Goal: Task Accomplishment & Management: Manage account settings

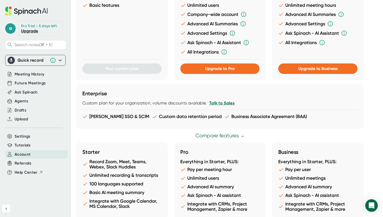
scroll to position [271, 0]
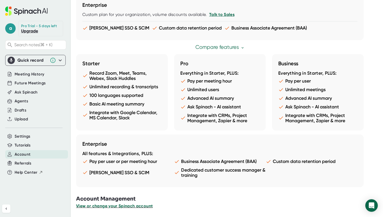
click at [111, 206] on span "View or change your Spinach account" at bounding box center [114, 205] width 77 height 5
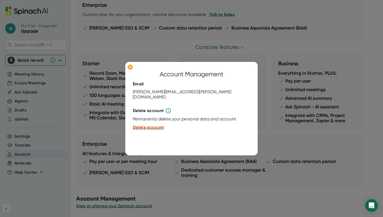
click at [150, 125] on span "Delete account" at bounding box center [148, 127] width 31 height 5
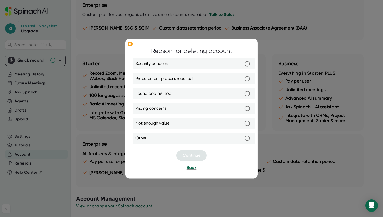
click at [248, 62] on input "Security concerns" at bounding box center [247, 63] width 11 height 11
radio input "true"
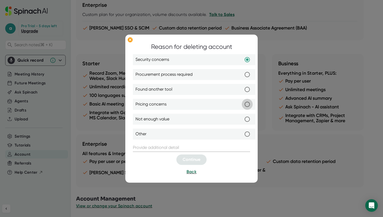
click at [245, 104] on input "Pricing concerns" at bounding box center [247, 104] width 11 height 11
radio input "true"
click at [200, 141] on div at bounding box center [191, 142] width 117 height 3
click at [191, 146] on input "text" at bounding box center [191, 147] width 117 height 8
click at [251, 59] on input "Security concerns" at bounding box center [247, 59] width 11 height 11
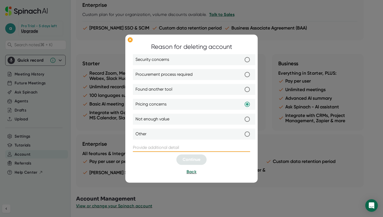
radio input "true"
click at [195, 141] on div at bounding box center [191, 142] width 117 height 3
click at [191, 145] on input "text" at bounding box center [191, 147] width 117 height 8
type input "Didn't like it listening into meetings"
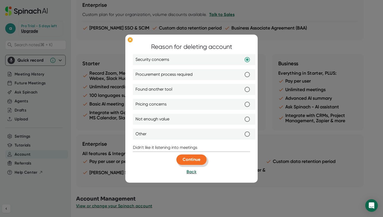
click at [192, 156] on button "Continue" at bounding box center [192, 159] width 30 height 10
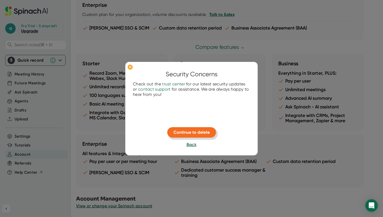
click at [193, 136] on button "Continue to delete" at bounding box center [191, 132] width 49 height 10
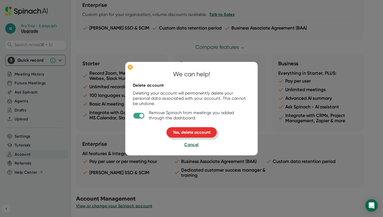
click at [196, 134] on span "Yes, delete account" at bounding box center [192, 132] width 38 height 5
